Goal: Task Accomplishment & Management: Manage account settings

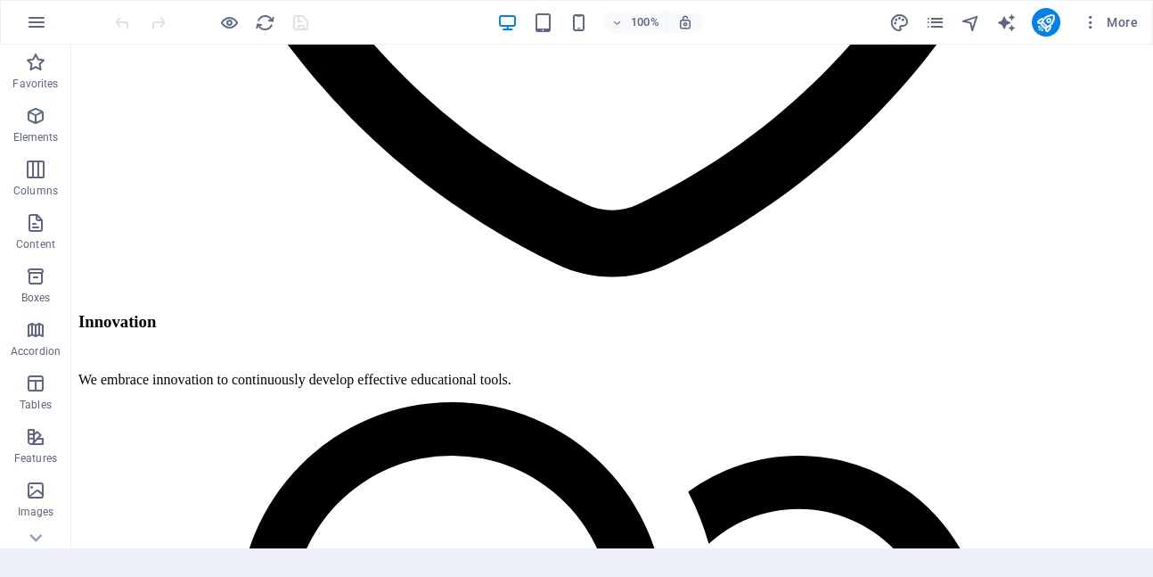
scroll to position [3860, 0]
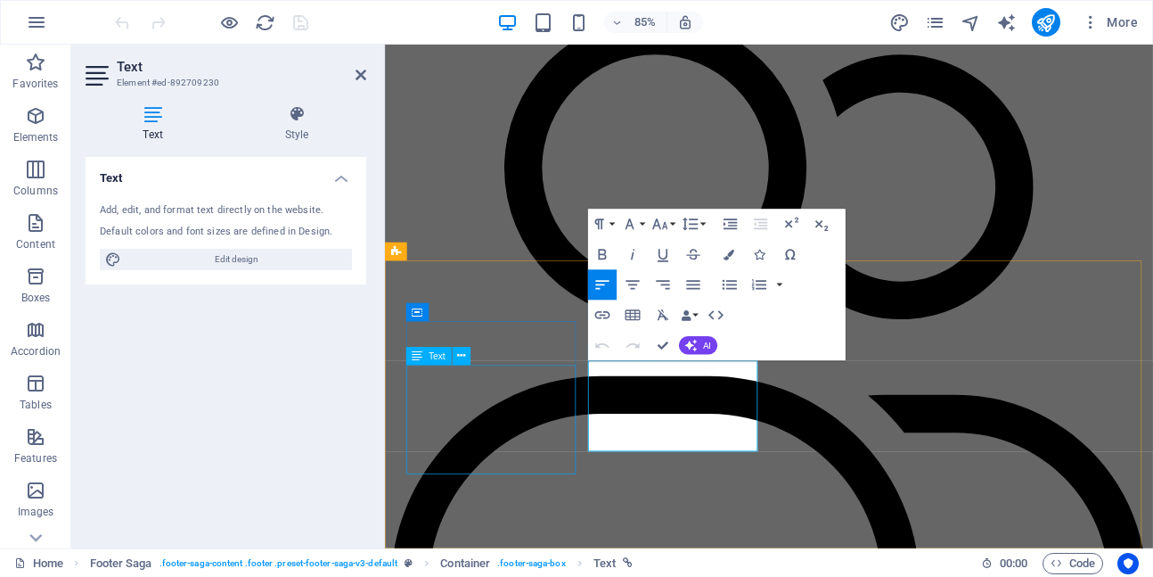
scroll to position [3771, 0]
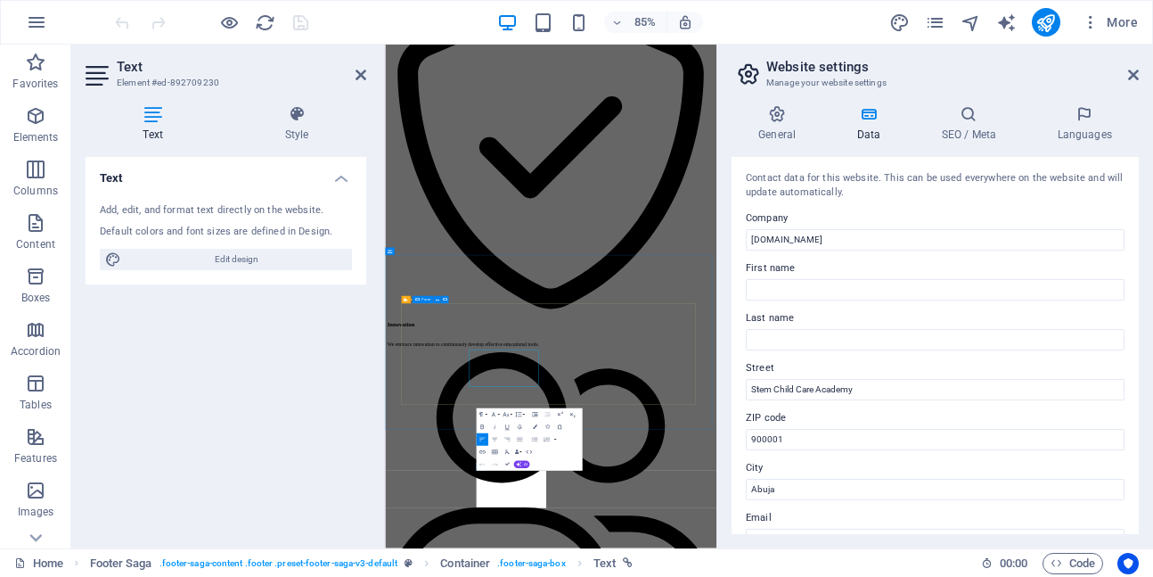
scroll to position [3271, 0]
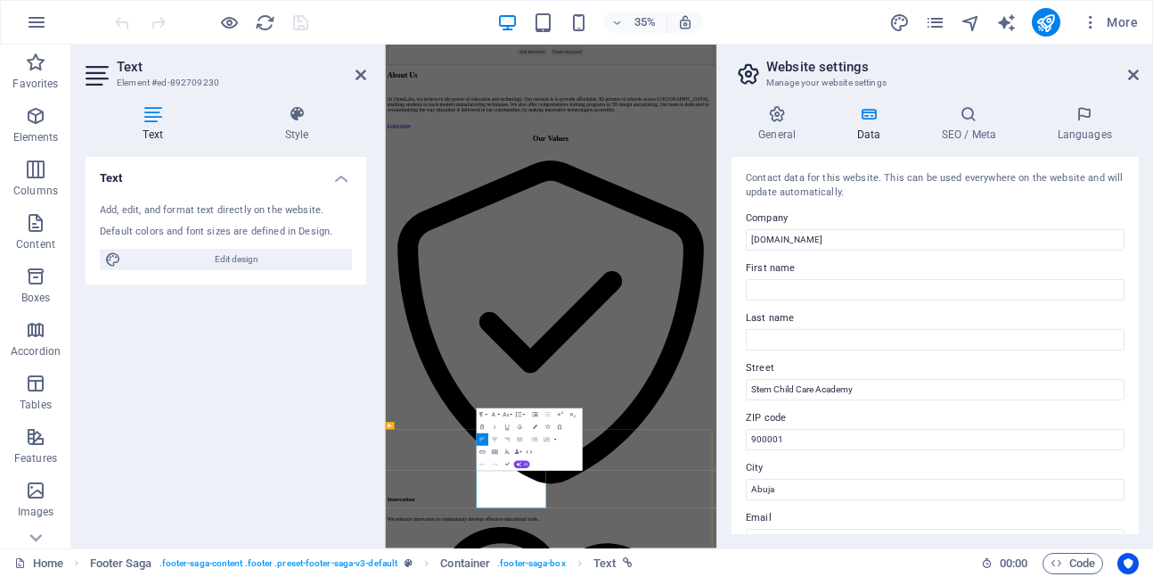
click at [882, 392] on input "Stem Child Care Academy" at bounding box center [935, 389] width 379 height 21
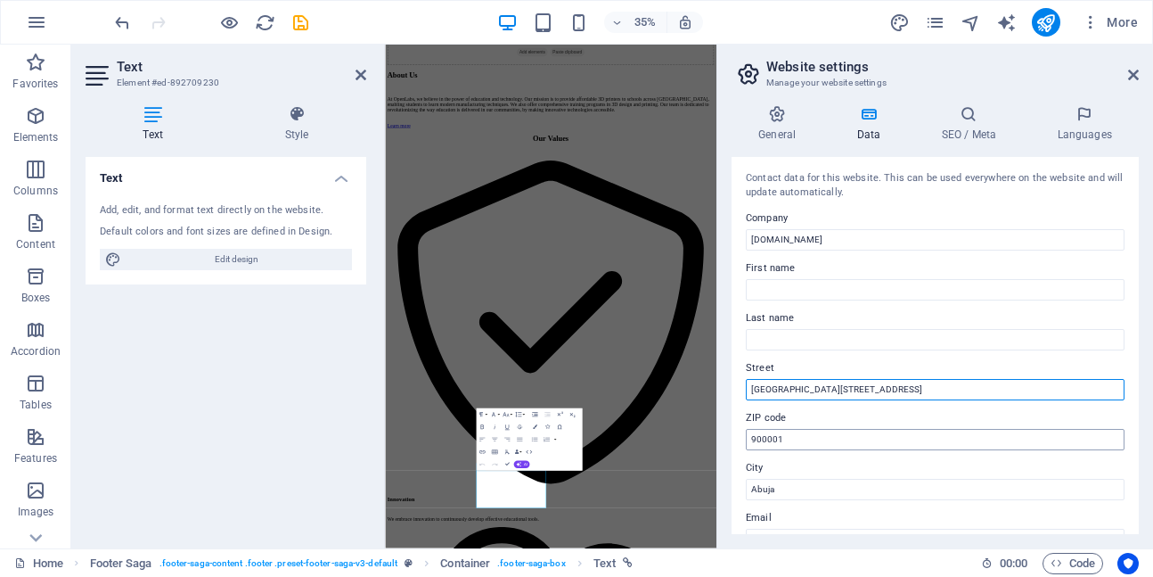
type input "[GEOGRAPHIC_DATA][STREET_ADDRESS]"
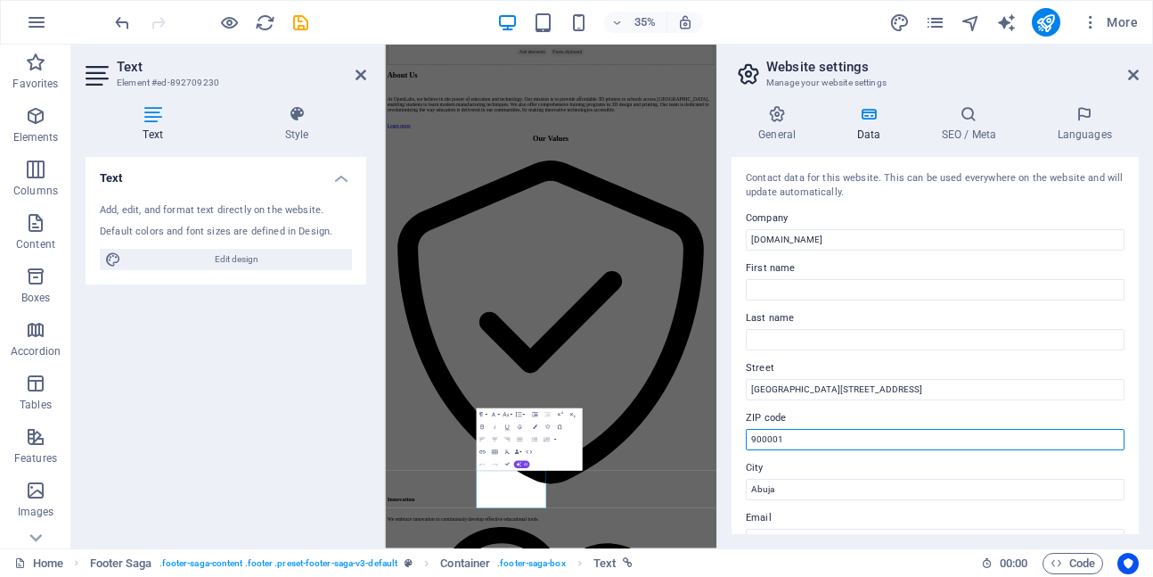
click at [1002, 442] on input "900001" at bounding box center [935, 439] width 379 height 21
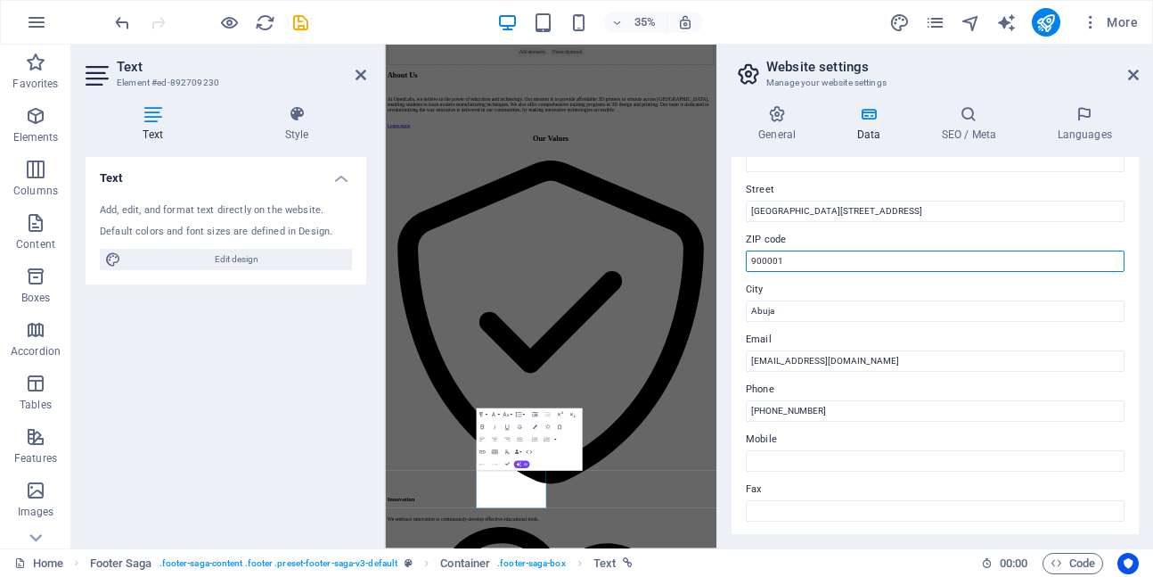
scroll to position [0, 0]
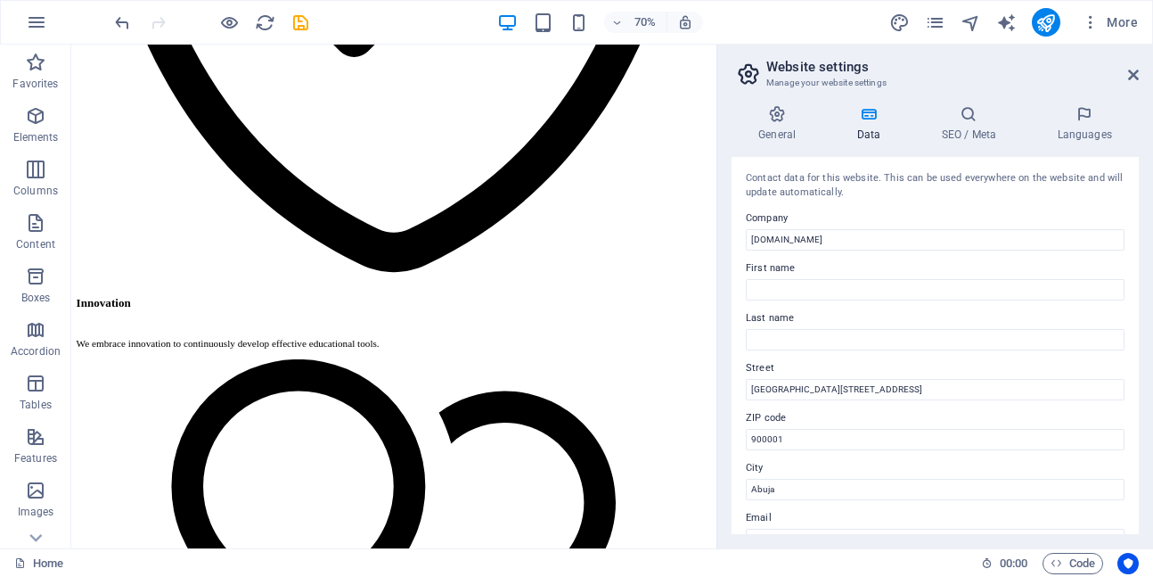
scroll to position [3644, 0]
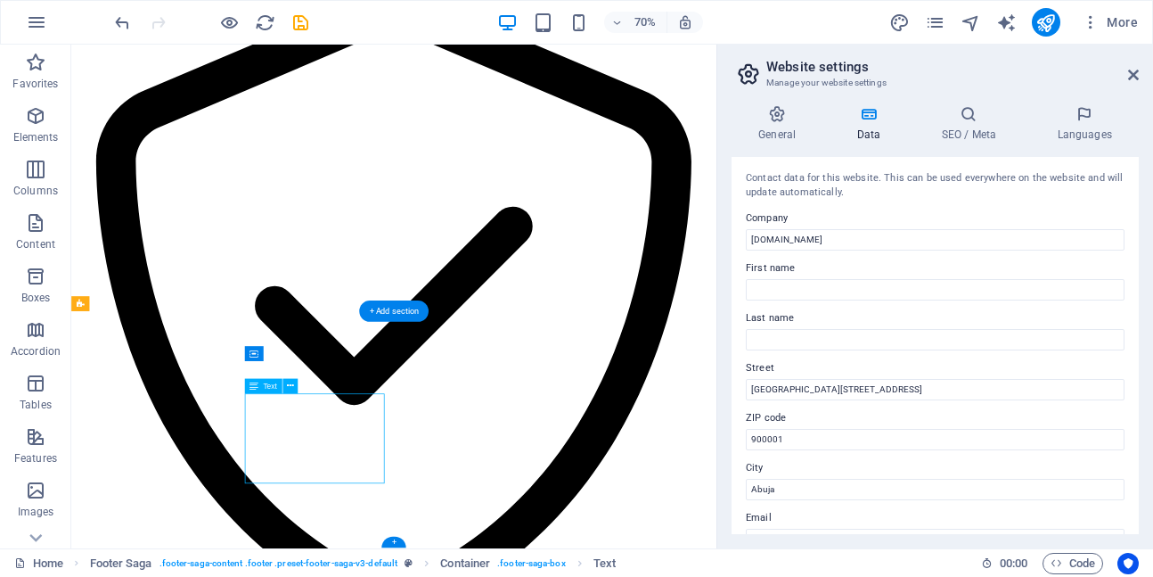
scroll to position [3271, 0]
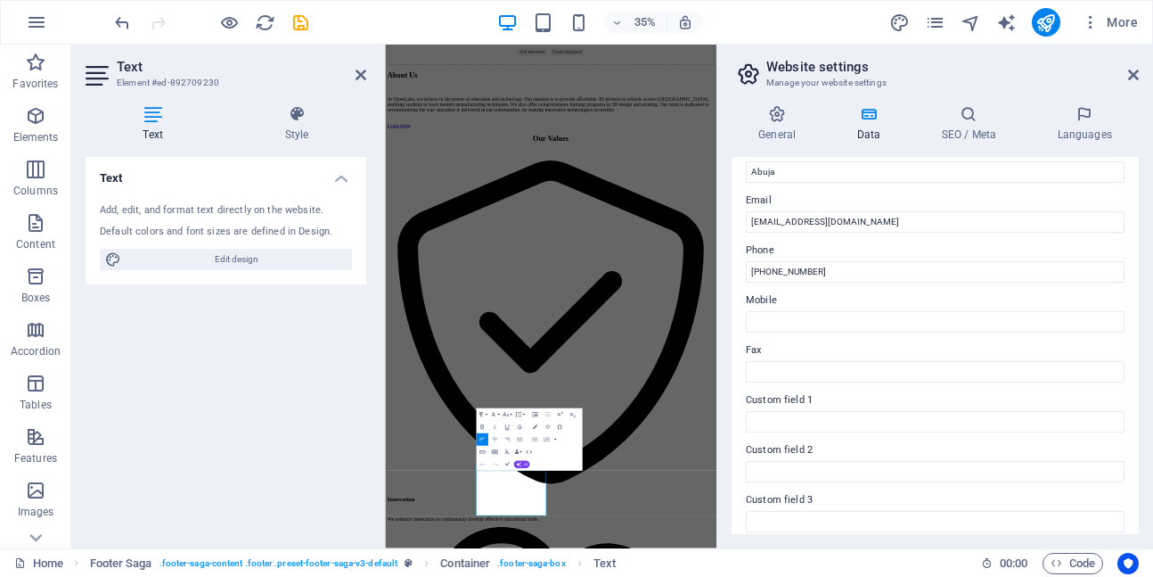
scroll to position [318, 0]
click at [842, 267] on input "[PHONE_NUMBER]" at bounding box center [935, 270] width 379 height 21
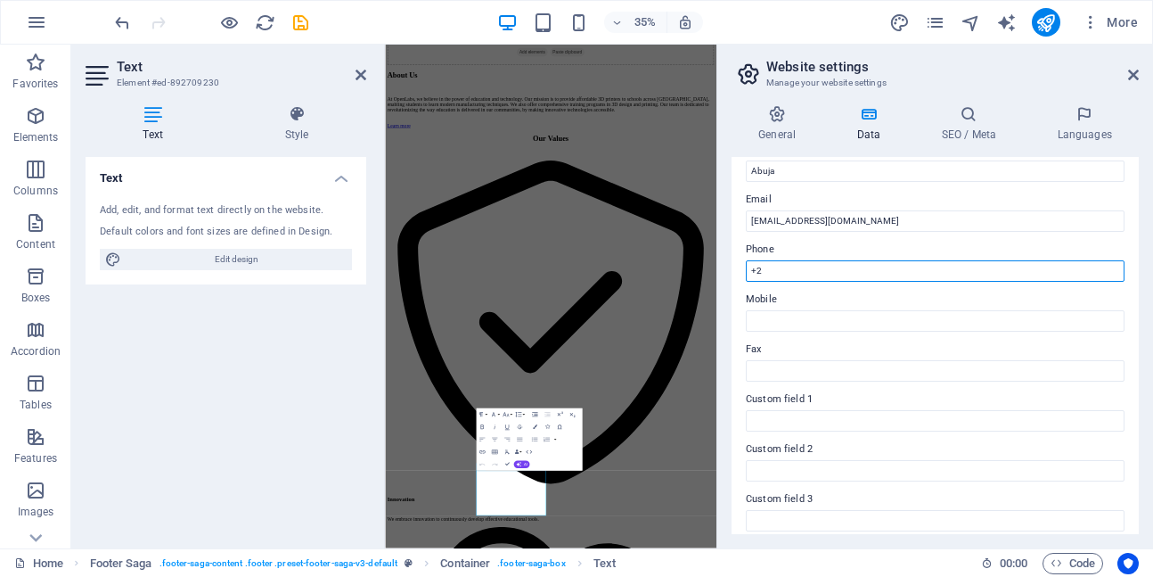
type input "+"
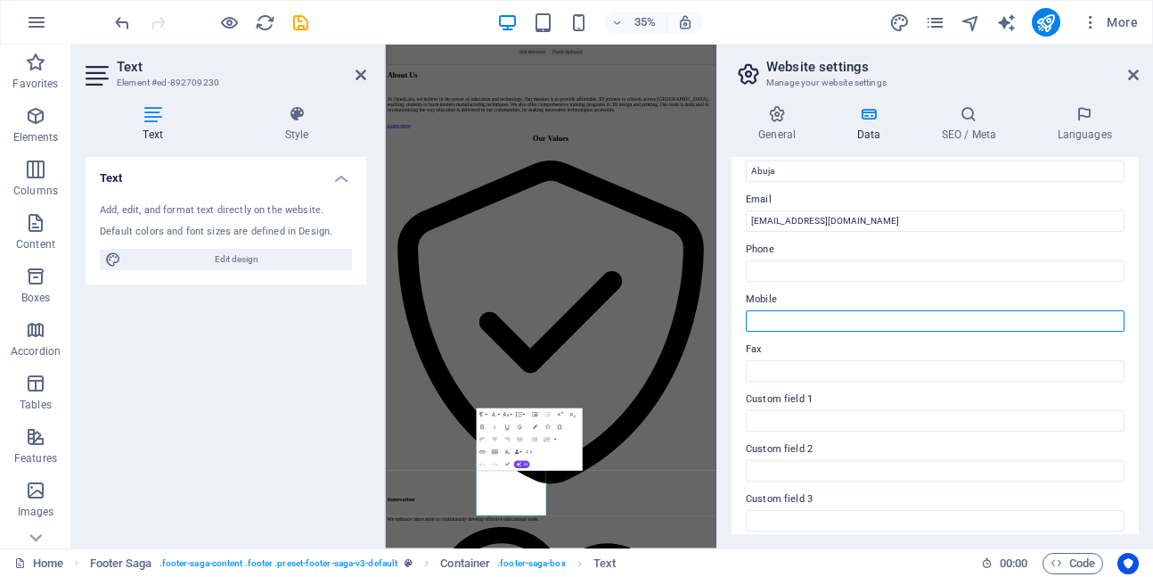
click at [807, 320] on input "Mobile" at bounding box center [935, 320] width 379 height 21
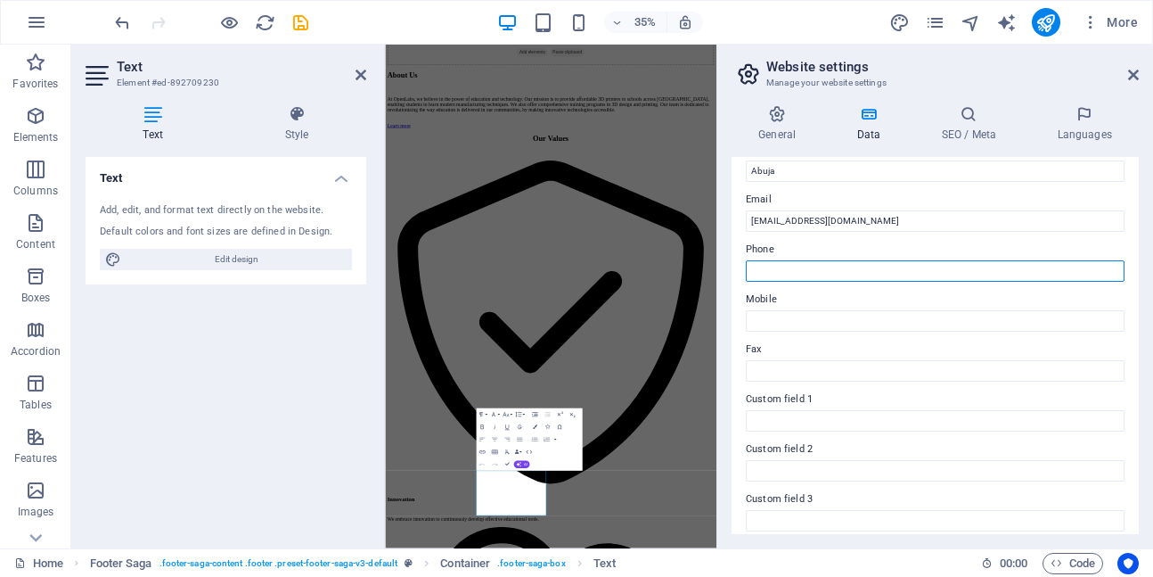
click at [800, 273] on input "Phone" at bounding box center [935, 270] width 379 height 21
type input "[PHONE_NUMBER]"
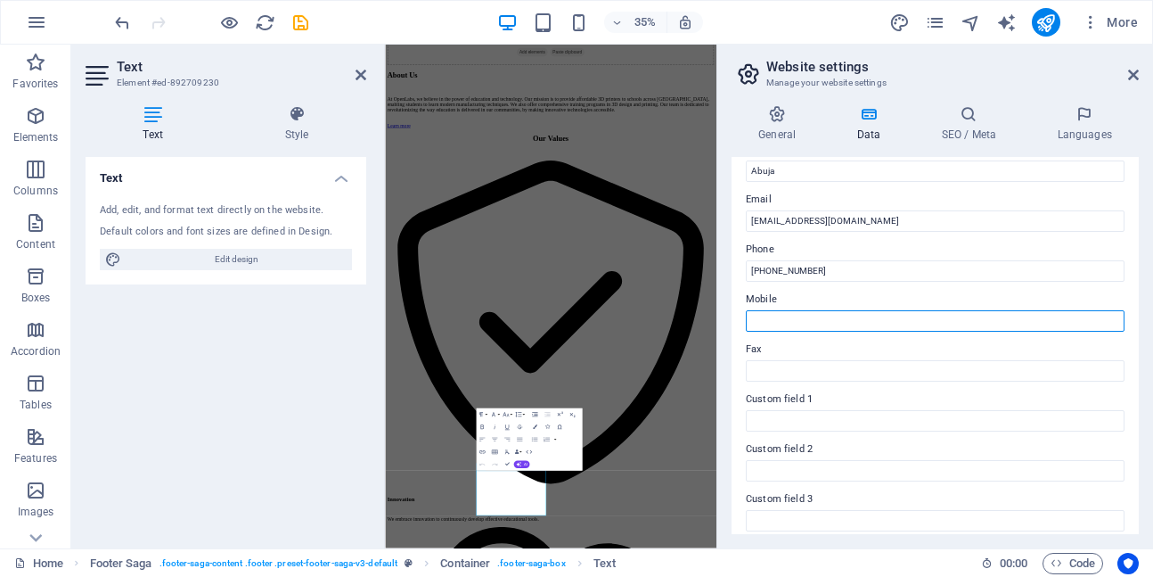
click at [800, 319] on input "Mobile" at bounding box center [935, 320] width 379 height 21
type input "08020608387"
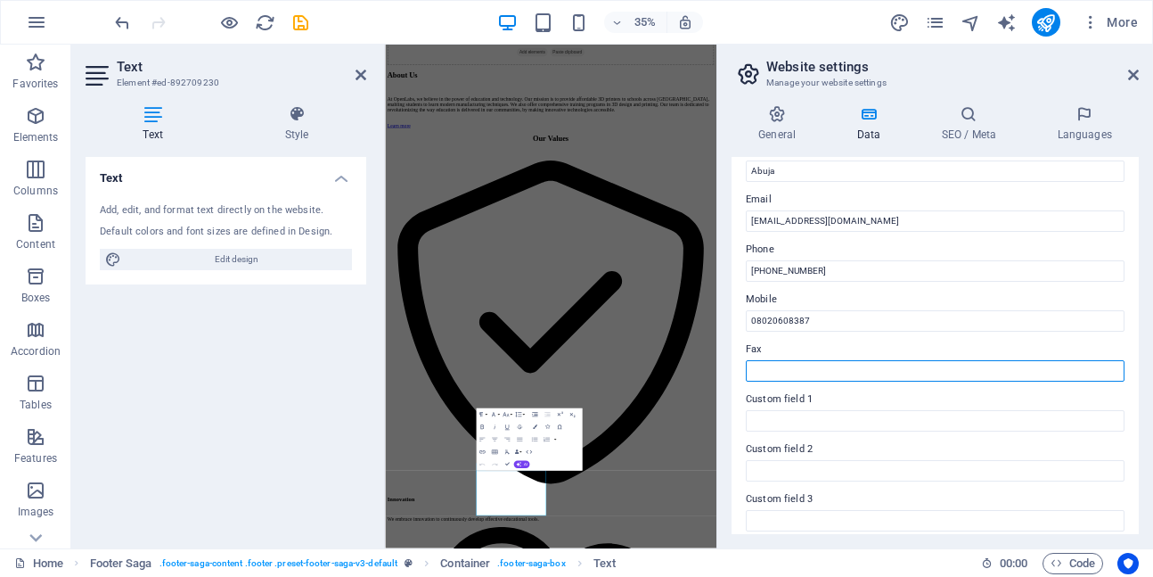
click at [830, 367] on input "Fax" at bounding box center [935, 370] width 379 height 21
drag, startPoint x: 1139, startPoint y: 366, endPoint x: 1137, endPoint y: 415, distance: 48.2
click at [1137, 415] on div "General Data SEO / Meta Languages Website name [DOMAIN_NAME] Logo Drag files he…" at bounding box center [936, 319] width 436 height 457
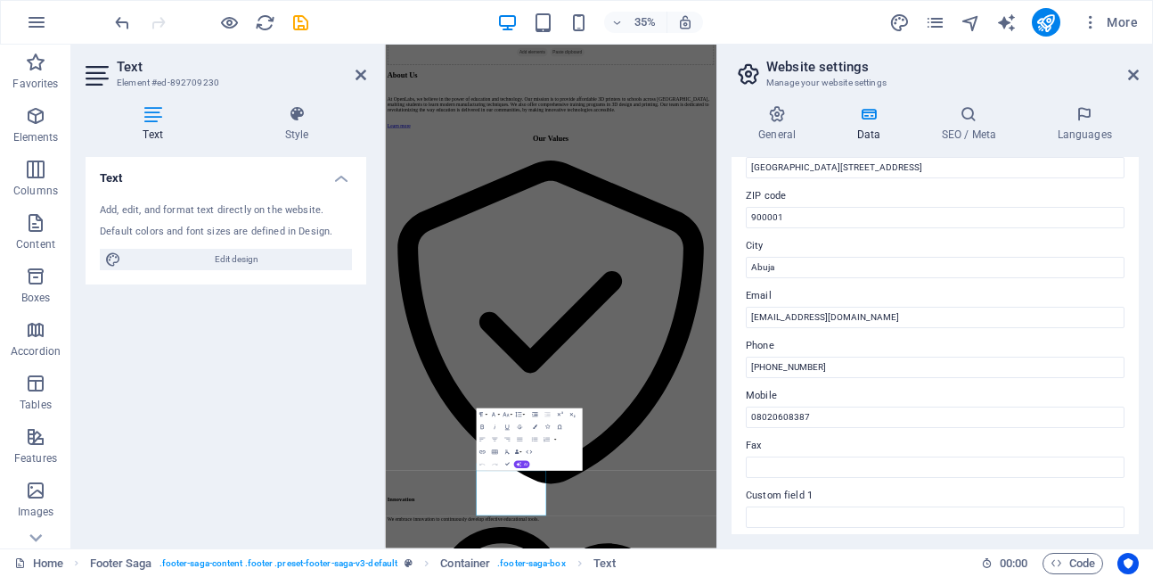
scroll to position [216, 0]
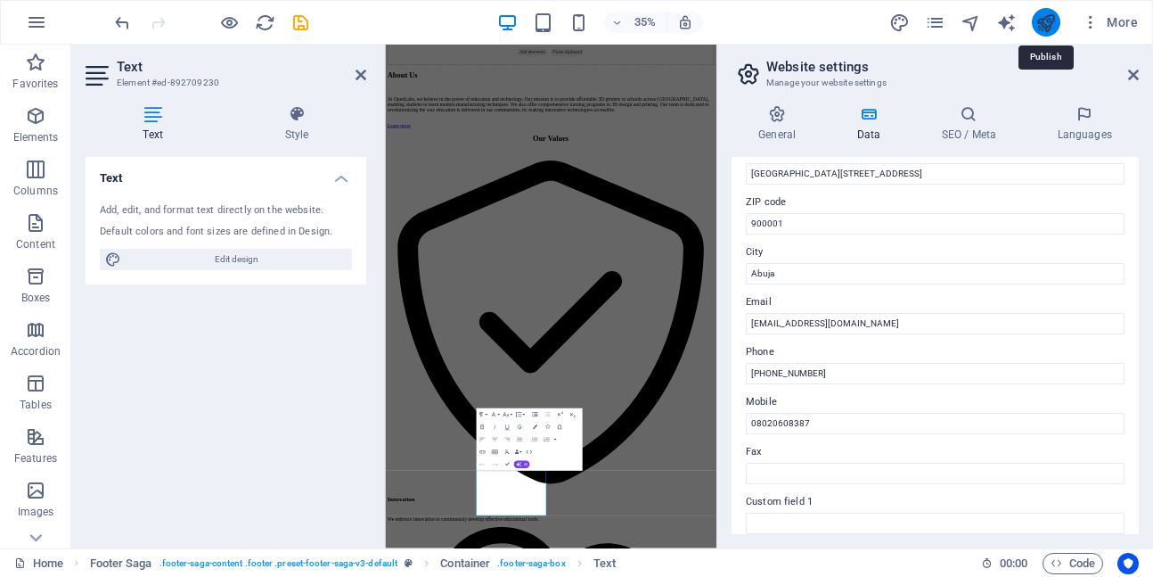
click at [1047, 24] on icon "publish" at bounding box center [1046, 22] width 21 height 21
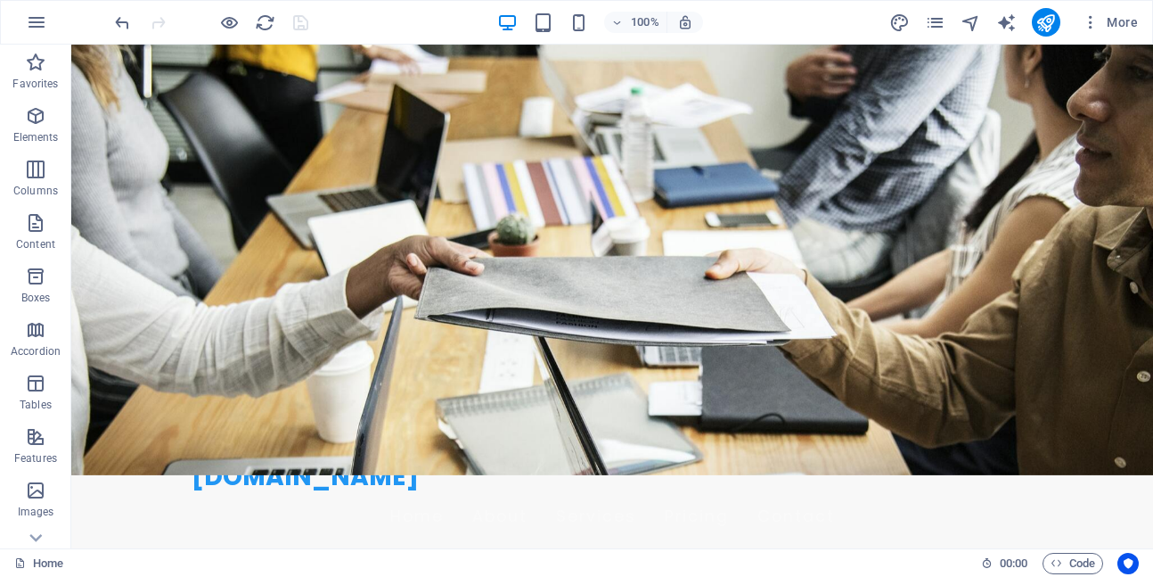
scroll to position [0, 0]
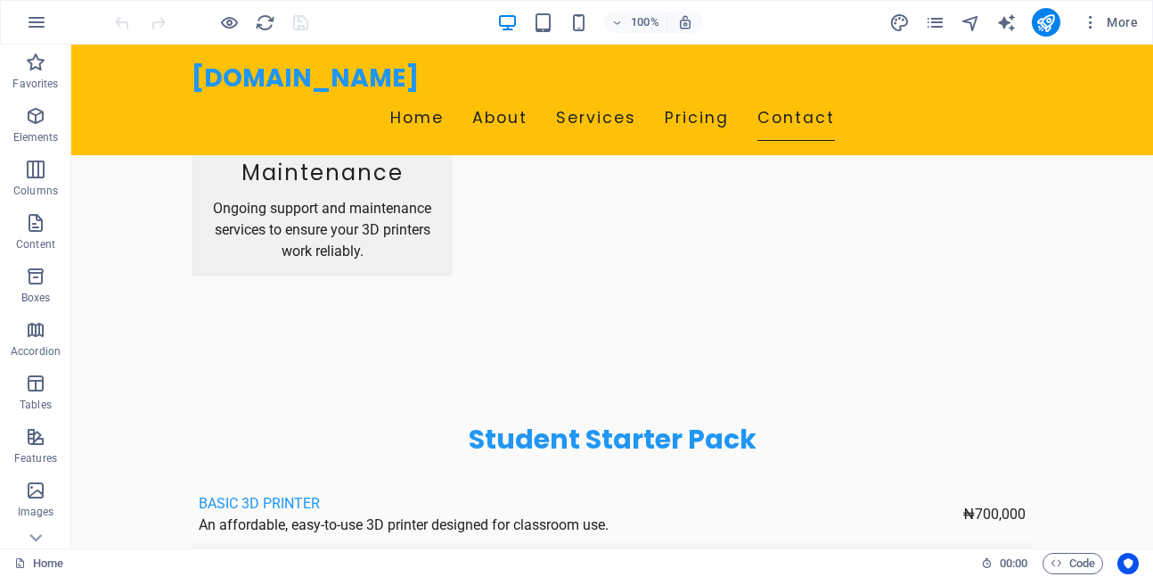
scroll to position [3860, 0]
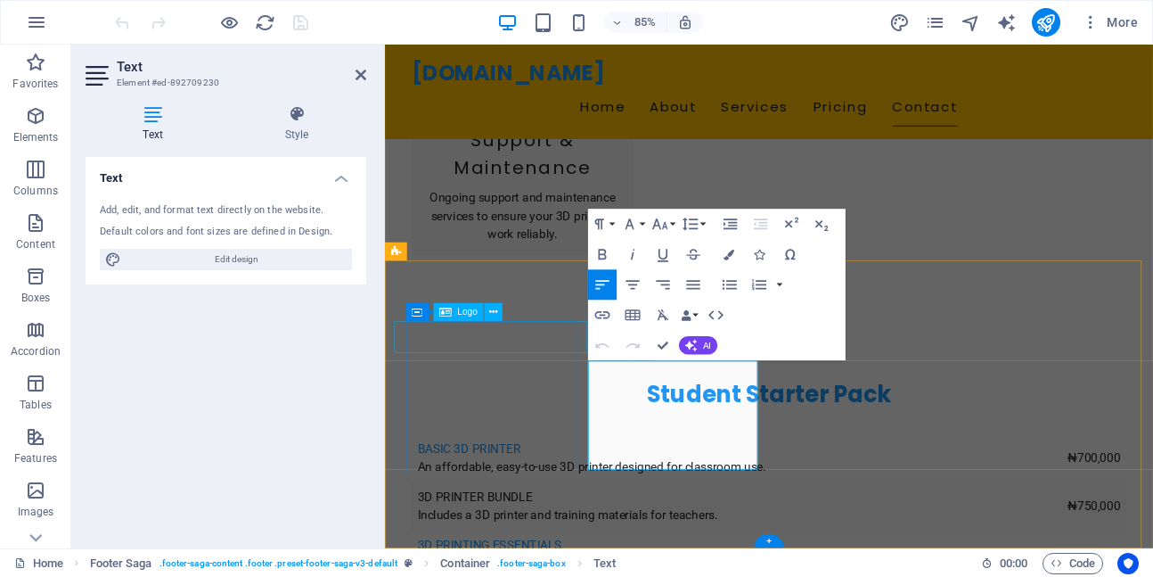
scroll to position [3771, 0]
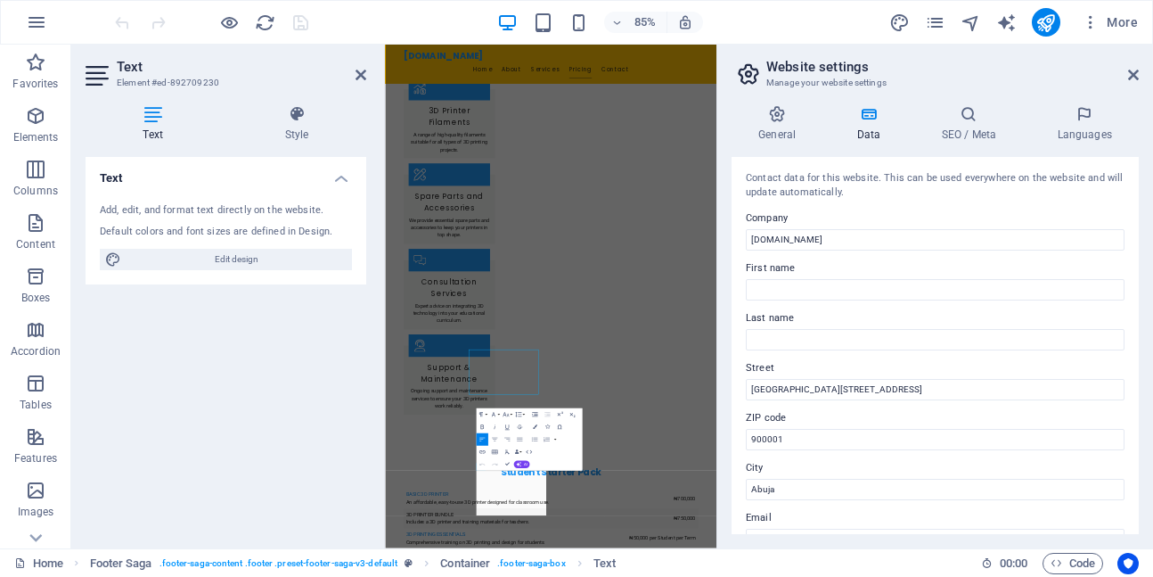
scroll to position [3271, 0]
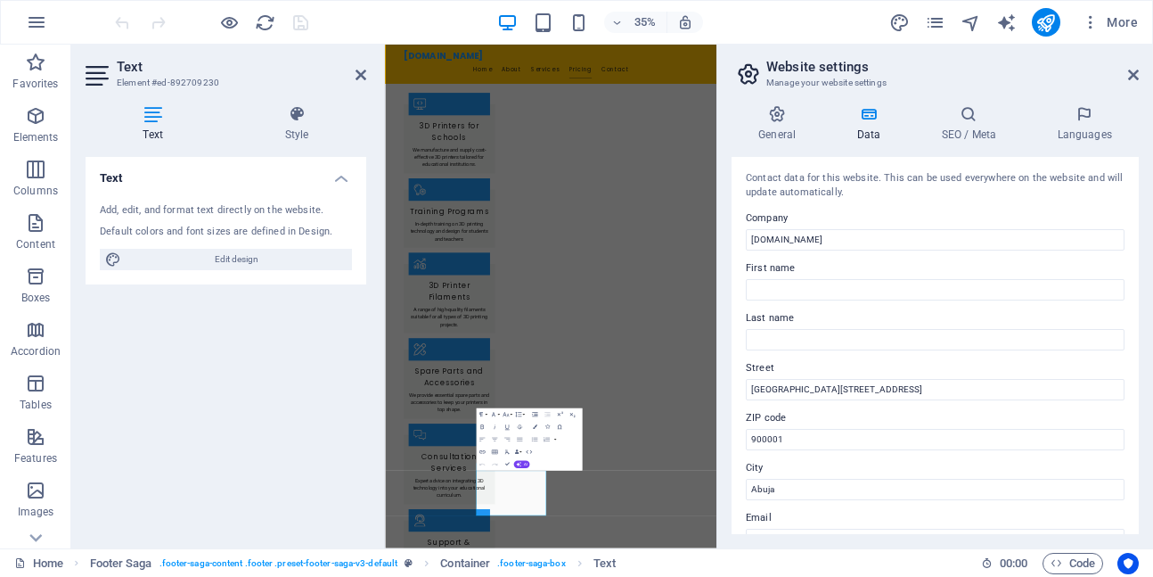
click at [726, 375] on div "General Data SEO / Meta Languages Website name [DOMAIN_NAME] Logo Drag files he…" at bounding box center [936, 319] width 436 height 457
click at [854, 393] on input "[GEOGRAPHIC_DATA][STREET_ADDRESS]" at bounding box center [935, 389] width 379 height 21
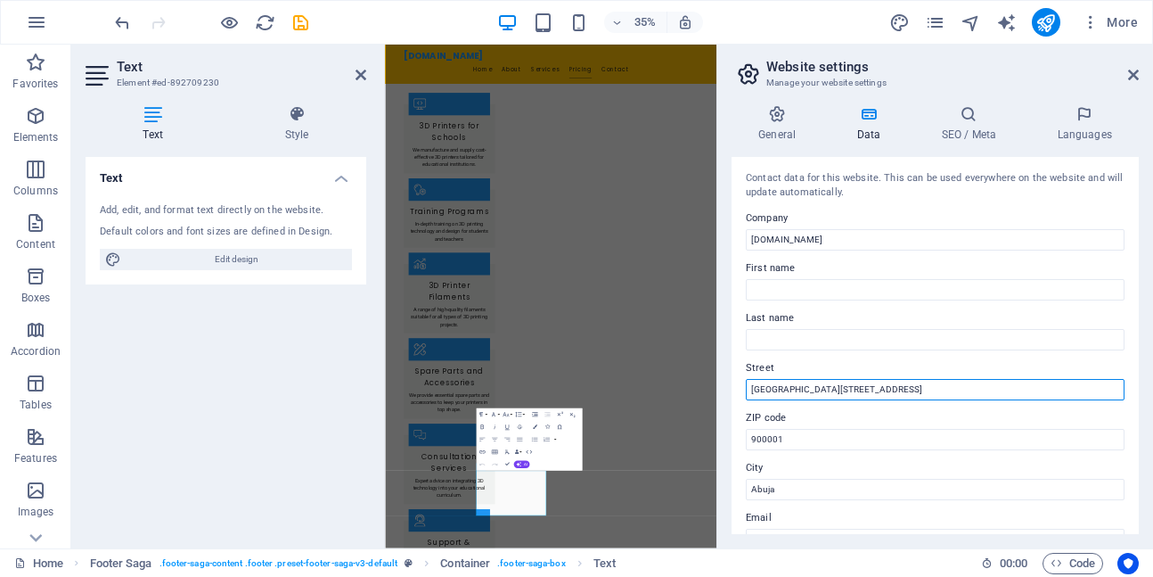
click at [851, 389] on input "[GEOGRAPHIC_DATA][STREET_ADDRESS]" at bounding box center [935, 389] width 379 height 21
type input "Stem Child Care Academy. Zone 6, 81 Yaounde St, Wuse"
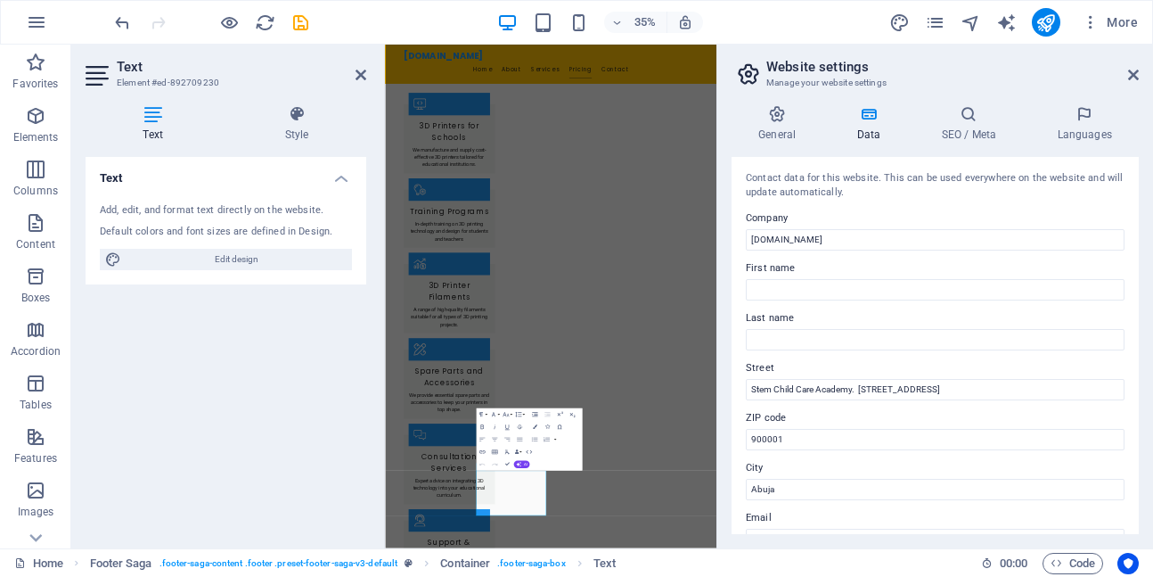
drag, startPoint x: 1135, startPoint y: 234, endPoint x: 1138, endPoint y: 305, distance: 71.4
click at [1138, 305] on div "Contact data for this website. This can be used everywhere on the website and w…" at bounding box center [935, 345] width 407 height 377
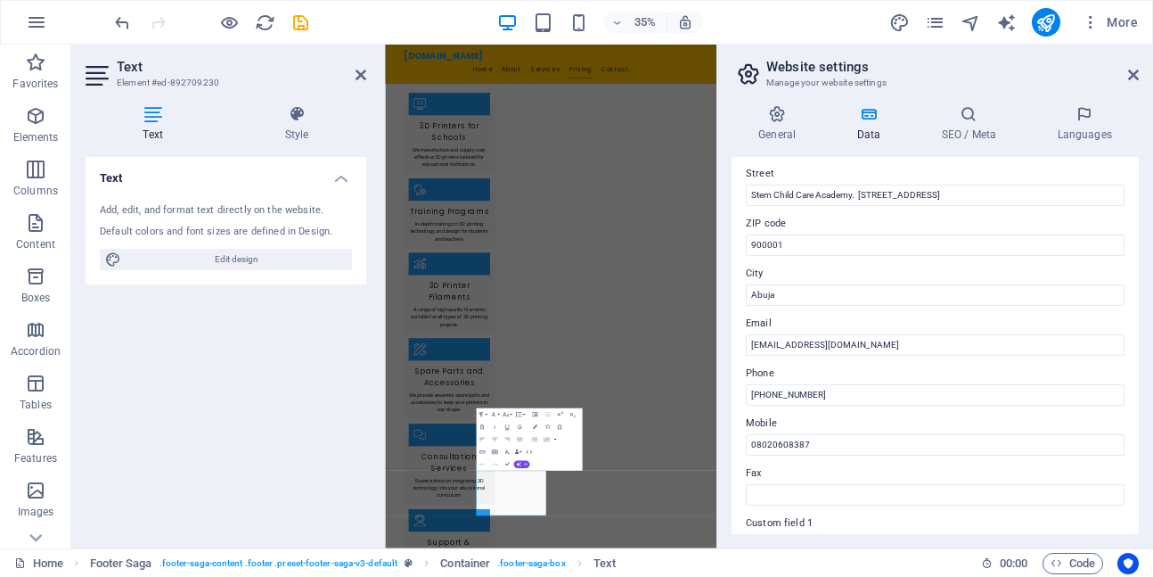
scroll to position [196, 0]
click at [831, 390] on input "[PHONE_NUMBER]" at bounding box center [935, 392] width 379 height 21
type input "+"
click at [1047, 20] on icon "publish" at bounding box center [1046, 22] width 21 height 21
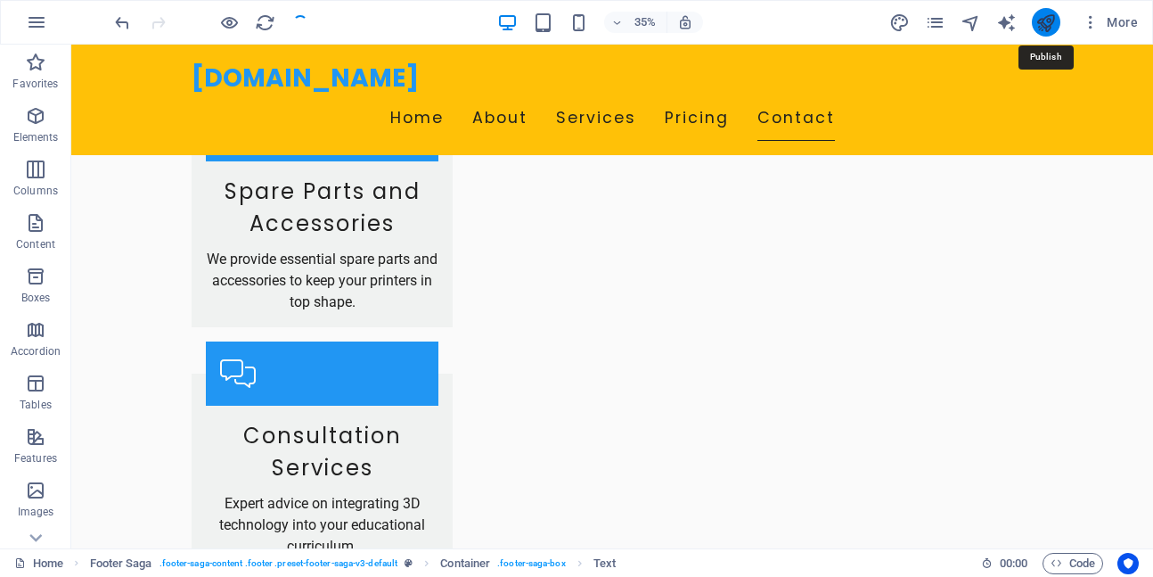
scroll to position [3644, 0]
